Goal: Transaction & Acquisition: Purchase product/service

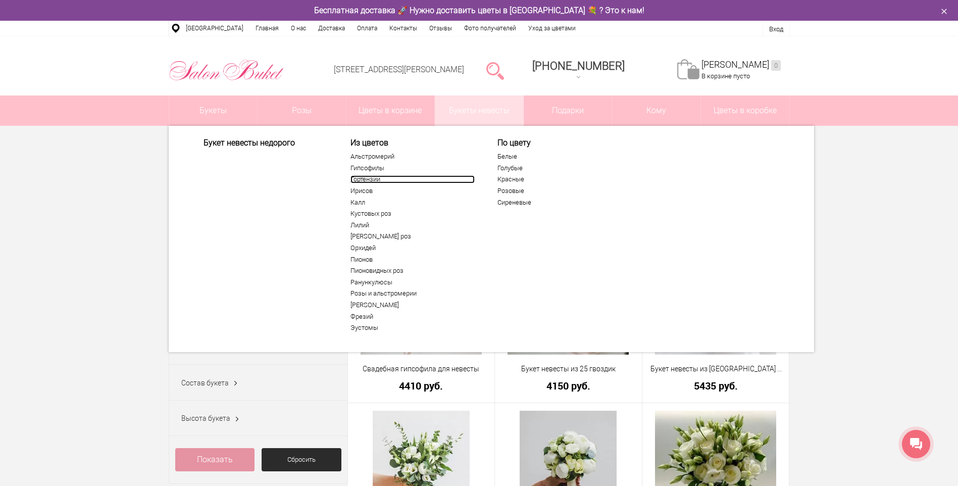
click at [378, 177] on link "Гортензии" at bounding box center [413, 179] width 124 height 8
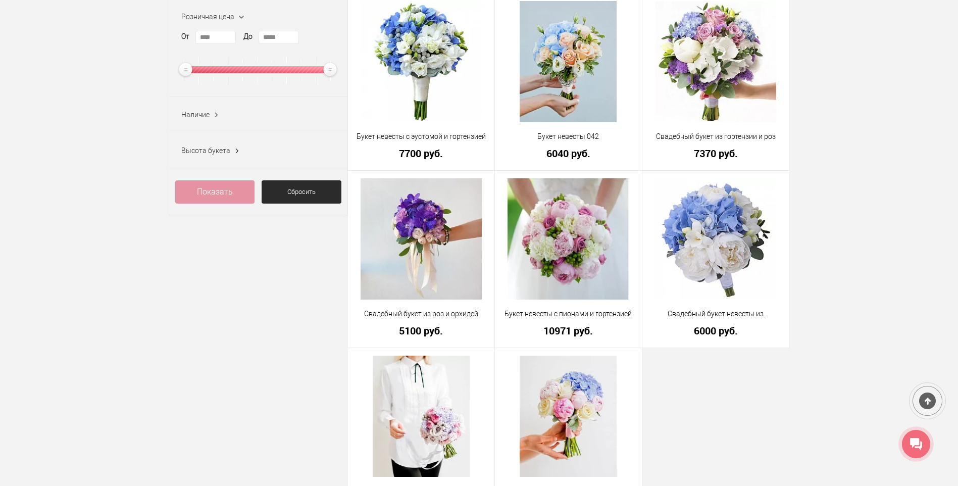
scroll to position [51, 0]
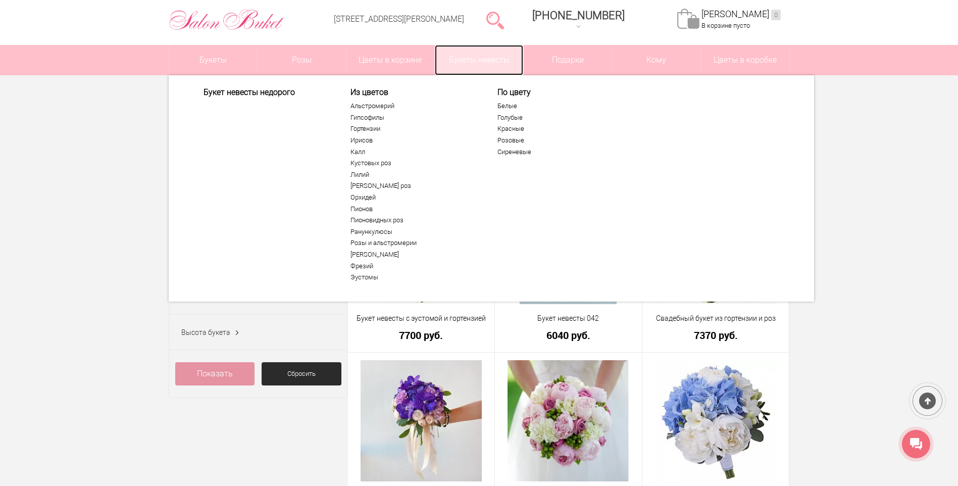
click at [495, 60] on link "Букеты невесты" at bounding box center [479, 60] width 88 height 30
